Goal: Task Accomplishment & Management: Use online tool/utility

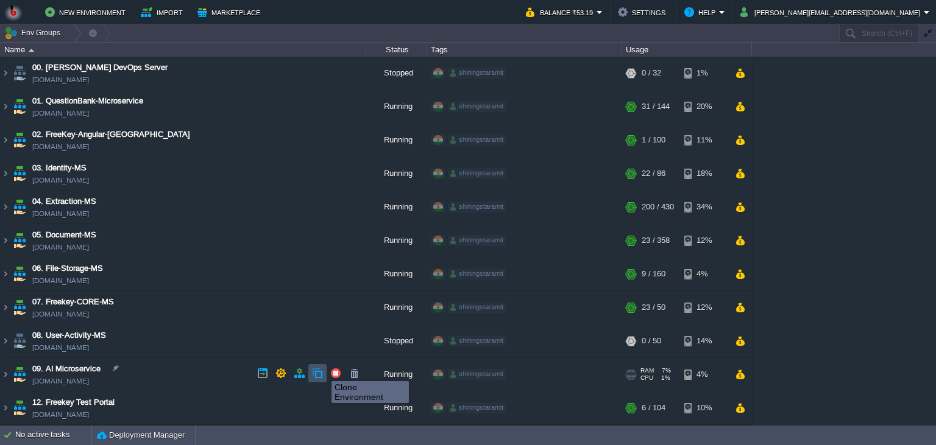
click at [317, 374] on button "button" at bounding box center [317, 373] width 11 height 11
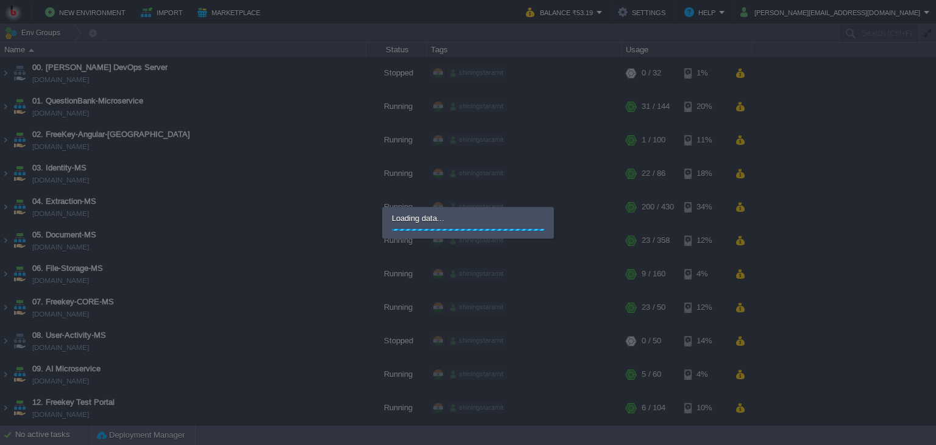
click at [910, 169] on div at bounding box center [468, 222] width 936 height 445
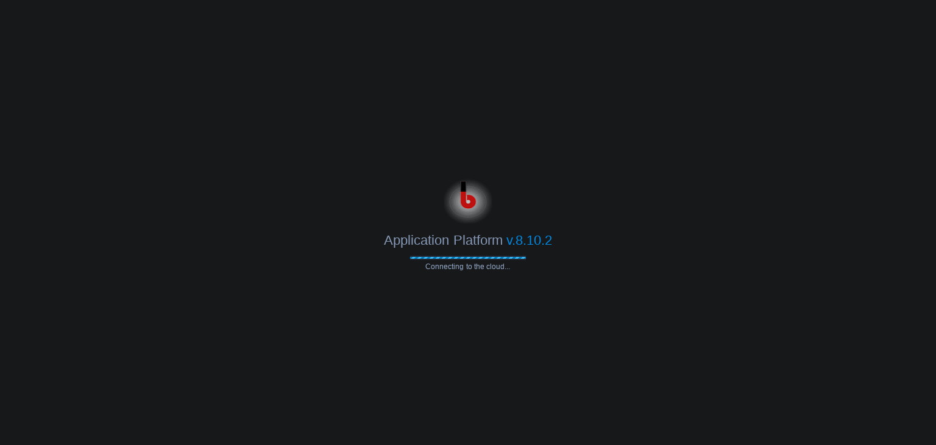
click at [448, 237] on span "Application Platform" at bounding box center [443, 240] width 118 height 15
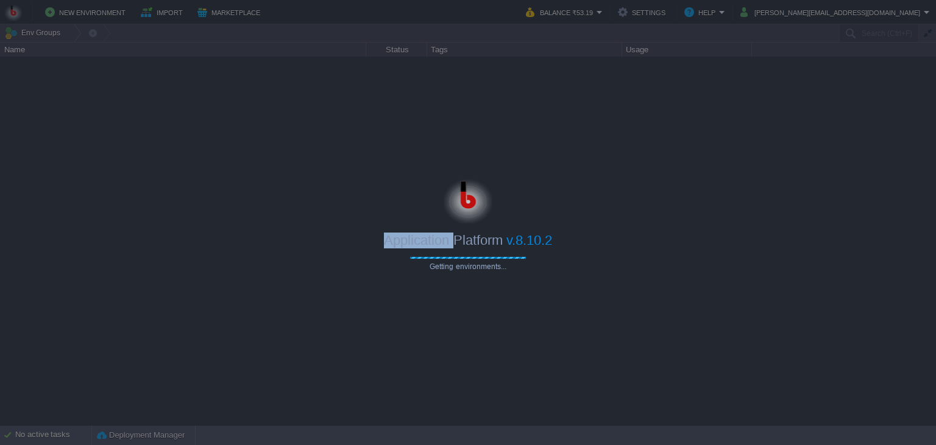
click at [448, 237] on body "New Environment Import Marketplace Bonus ₹0.00 Upgrade Account Balance ₹53.19 S…" at bounding box center [468, 222] width 936 height 445
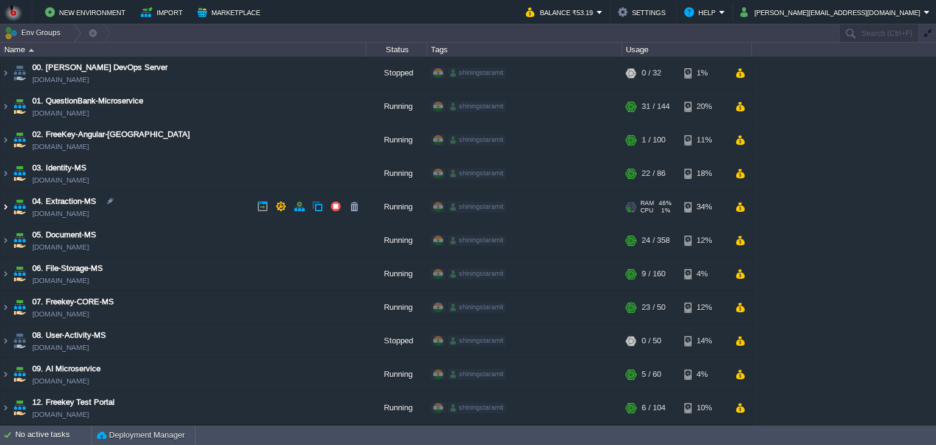
click at [9, 204] on img at bounding box center [6, 207] width 10 height 33
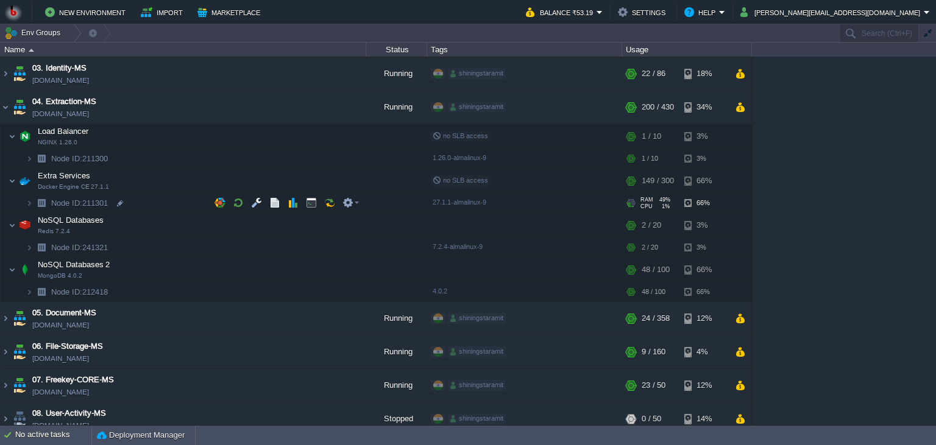
scroll to position [99, 0]
click at [361, 186] on td at bounding box center [351, 180] width 24 height 18
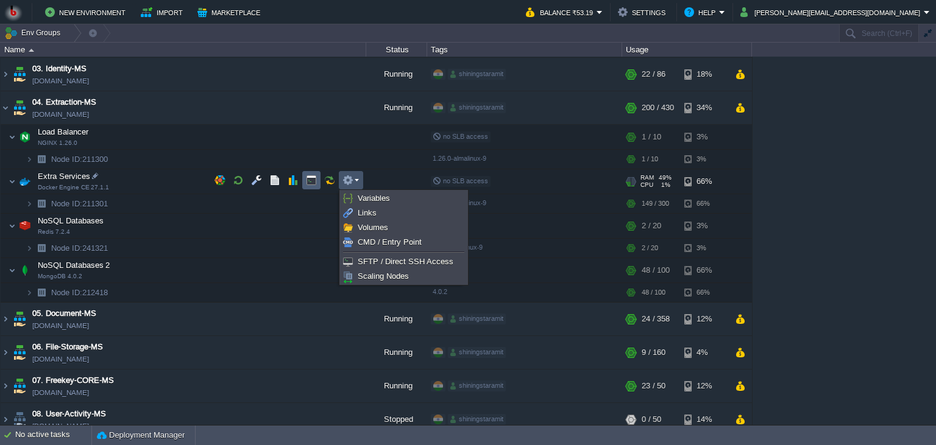
click at [306, 186] on td at bounding box center [311, 180] width 18 height 18
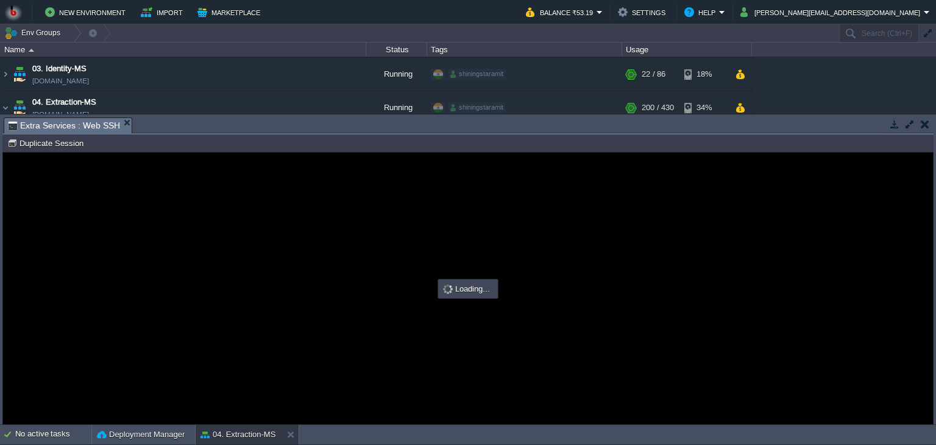
click at [925, 128] on button "button" at bounding box center [924, 124] width 9 height 11
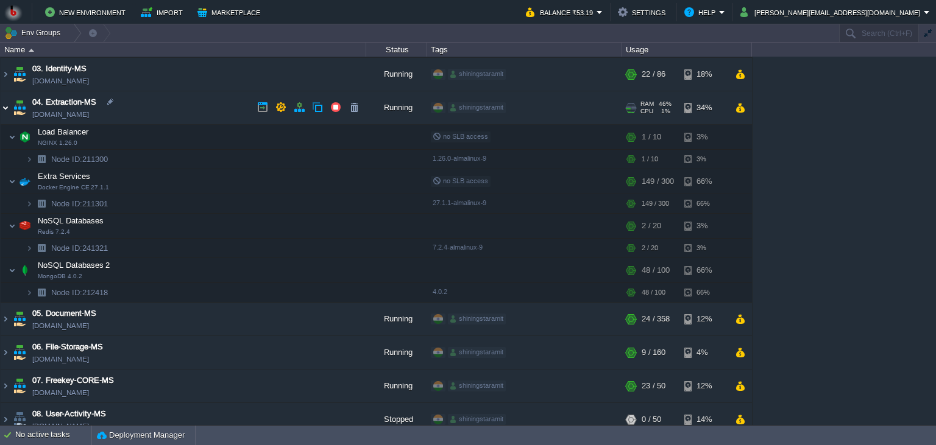
click at [1, 108] on img at bounding box center [6, 107] width 10 height 33
